Goal: Transaction & Acquisition: Purchase product/service

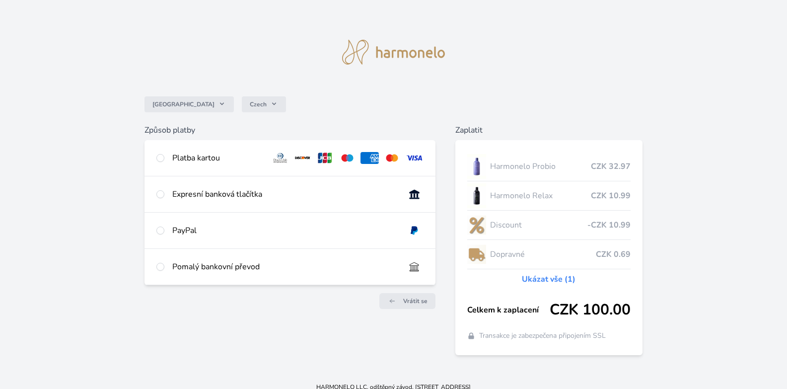
click at [164, 155] on div "Platba kartou" at bounding box center [290, 158] width 291 height 36
radio input "true"
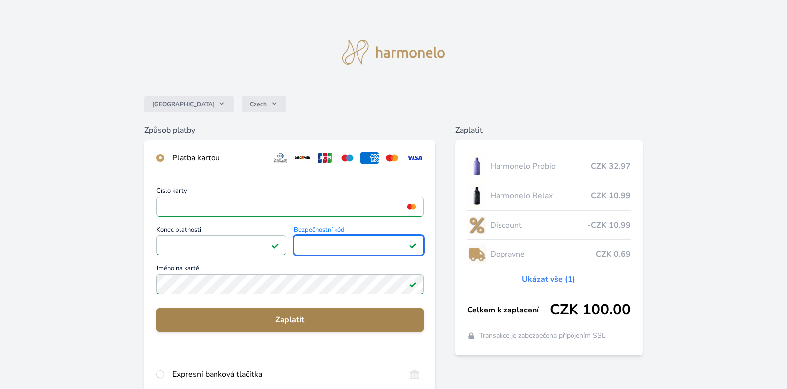
click at [297, 319] on span "Zaplatit" at bounding box center [289, 320] width 251 height 12
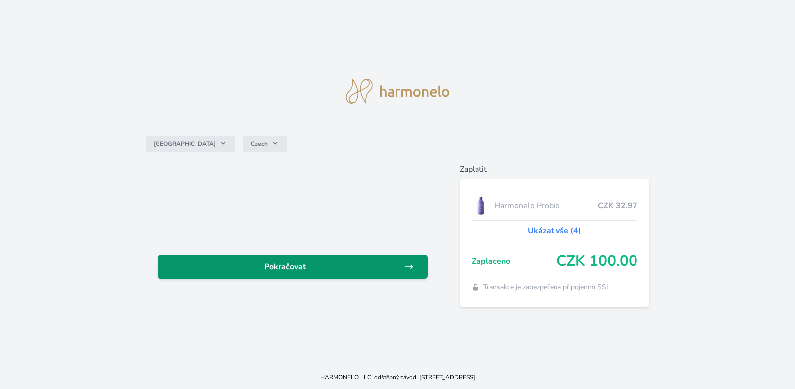
click at [284, 268] on span "Pokračovat" at bounding box center [284, 267] width 238 height 12
